Goal: Information Seeking & Learning: Learn about a topic

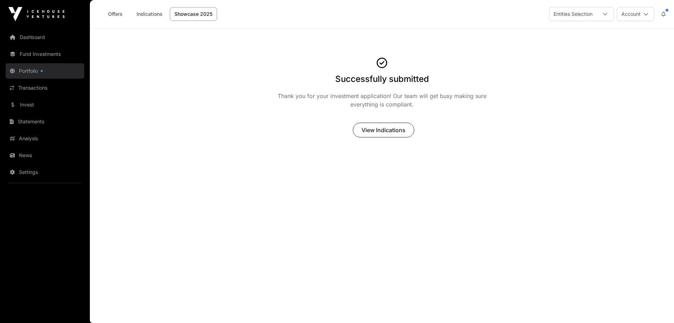
click at [48, 68] on link "Portfolio" at bounding box center [45, 70] width 79 height 15
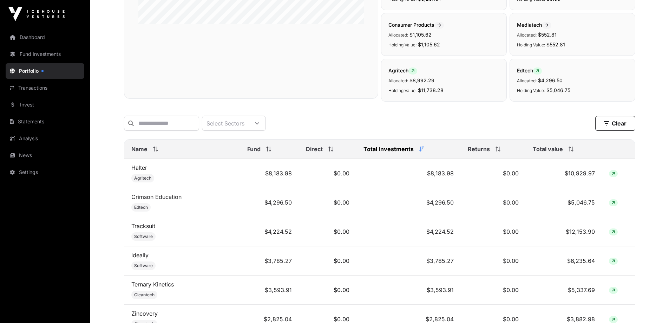
scroll to position [105, 0]
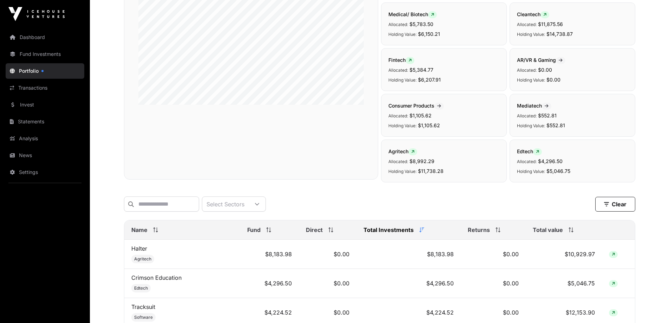
click at [551, 232] on span "Total value" at bounding box center [547, 229] width 30 height 8
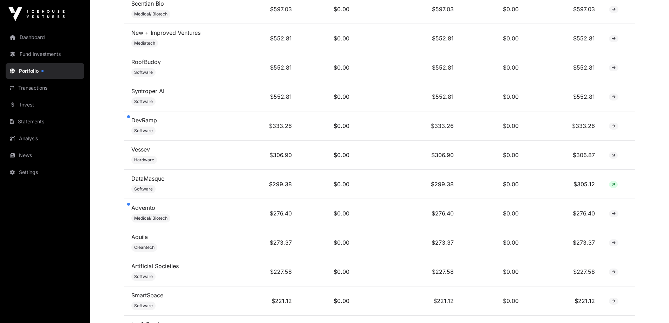
scroll to position [1228, 0]
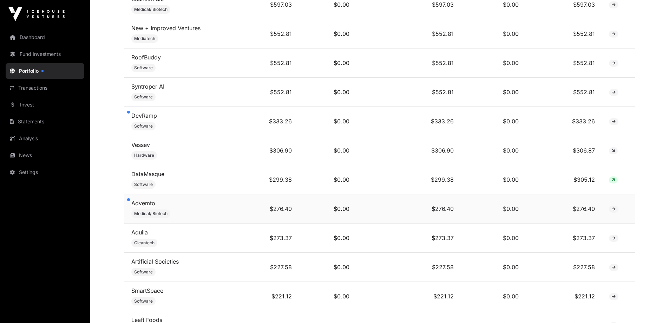
click at [145, 206] on link "Advemto" at bounding box center [143, 202] width 24 height 7
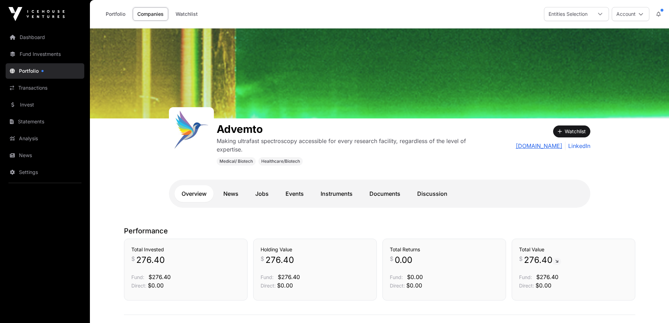
click at [540, 146] on link "[DOMAIN_NAME]" at bounding box center [539, 145] width 46 height 8
click at [578, 144] on link "LinkedIn" at bounding box center [577, 145] width 25 height 8
click at [38, 72] on link "Portfolio" at bounding box center [45, 70] width 79 height 15
